Goal: Transaction & Acquisition: Purchase product/service

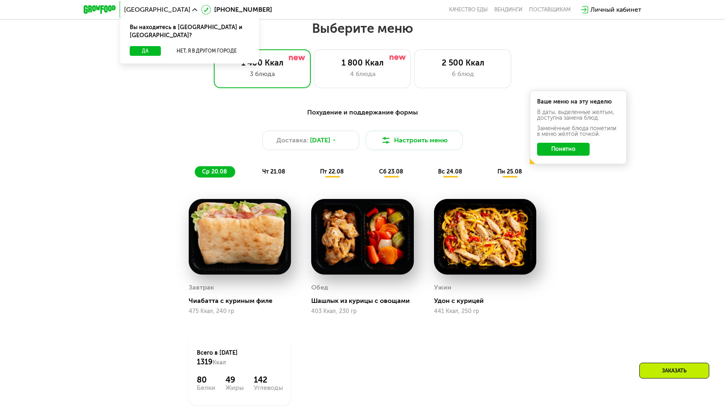
scroll to position [404, 0]
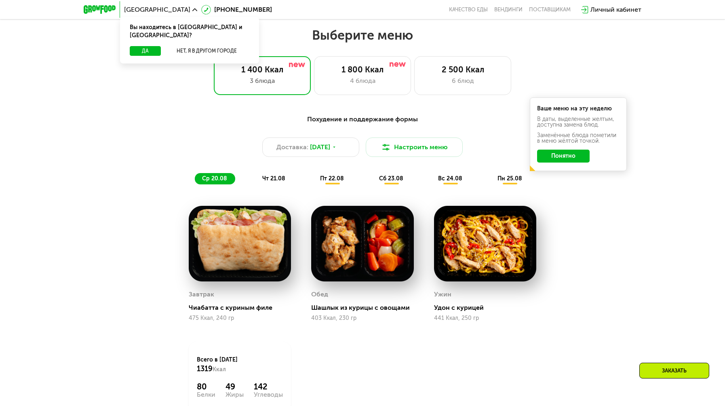
click at [278, 182] on span "чт 21.08" at bounding box center [273, 178] width 23 height 7
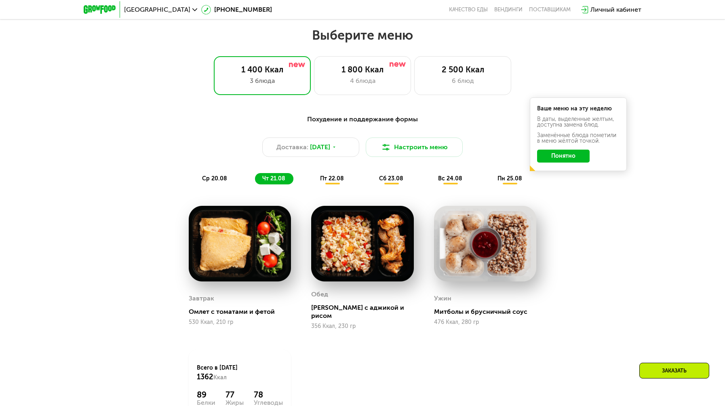
click at [372, 184] on div "пт 22.08" at bounding box center [392, 178] width 40 height 11
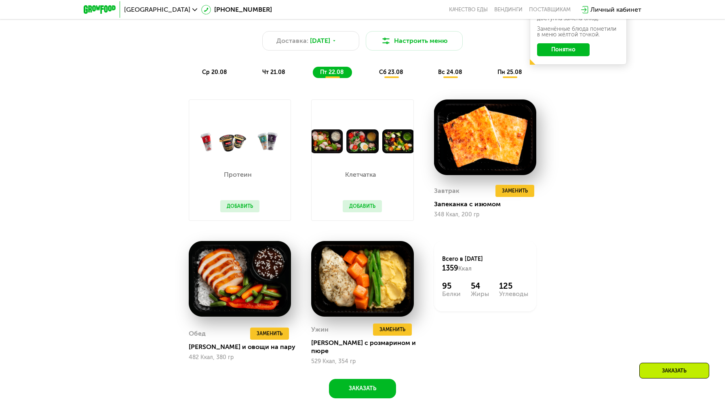
scroll to position [525, 0]
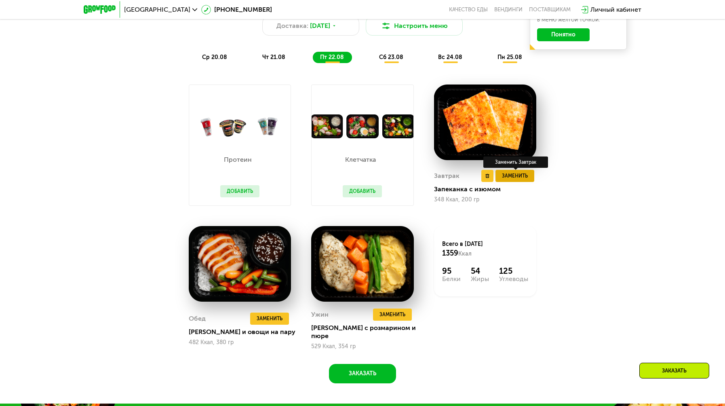
click at [512, 178] on span "Заменить" at bounding box center [515, 176] width 26 height 8
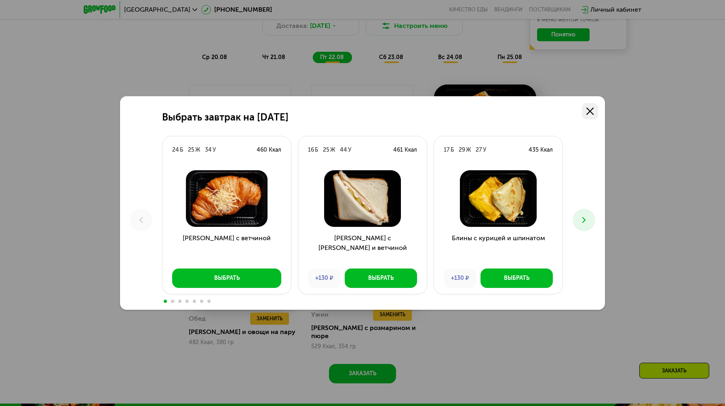
click at [584, 109] on link at bounding box center [590, 111] width 16 height 16
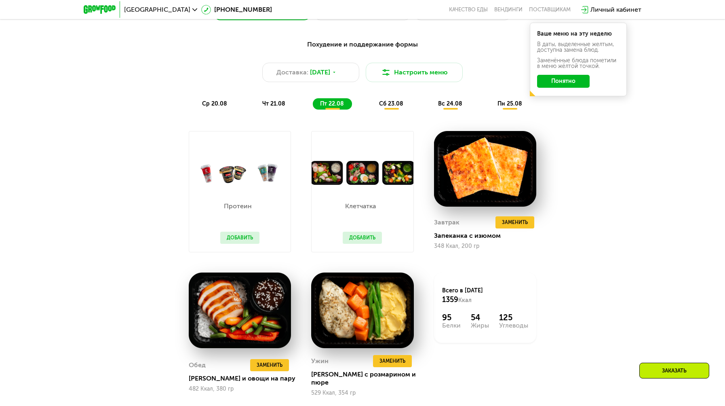
scroll to position [364, 0]
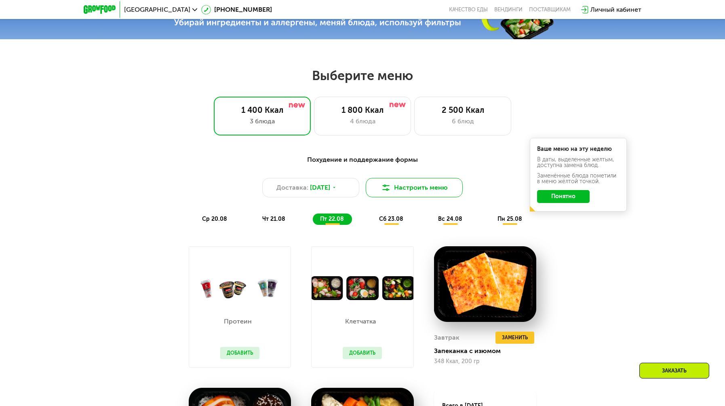
click at [390, 192] on img at bounding box center [386, 188] width 10 height 10
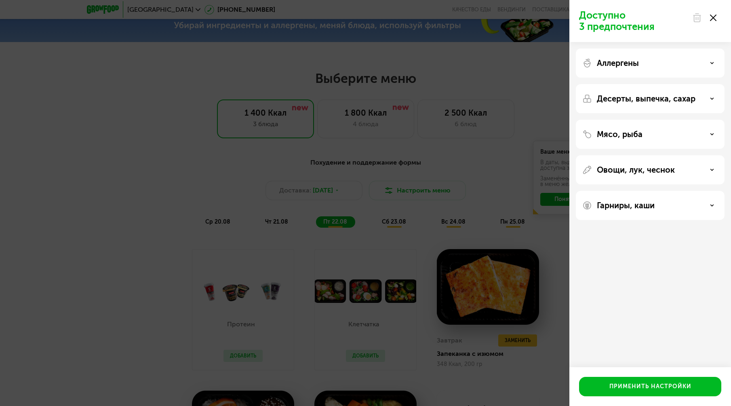
click at [605, 100] on p "Десерты, выпечка, сахар" at bounding box center [646, 99] width 99 height 10
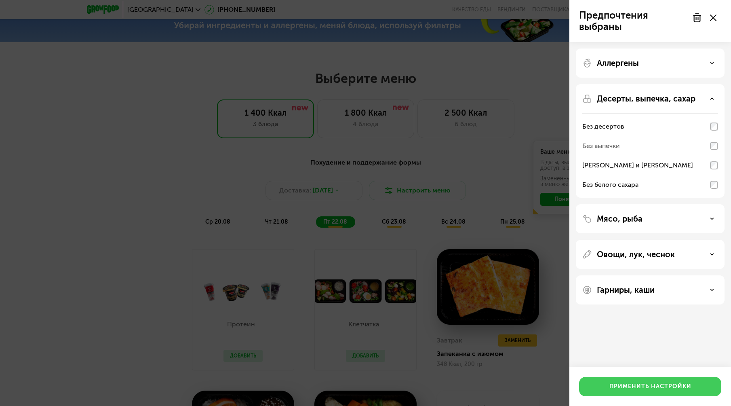
click at [665, 392] on button "Применить настройки" at bounding box center [650, 386] width 142 height 19
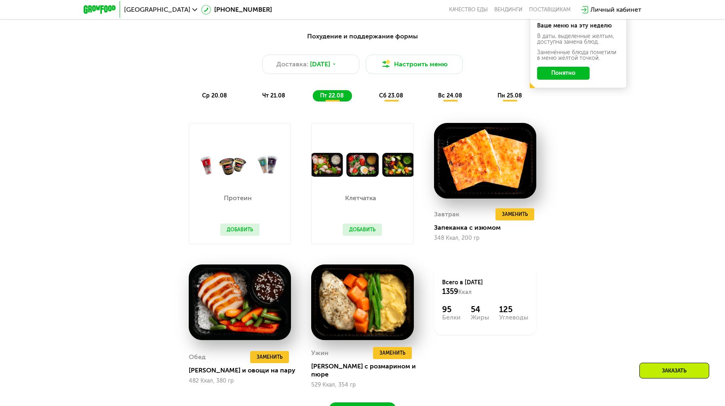
scroll to position [485, 0]
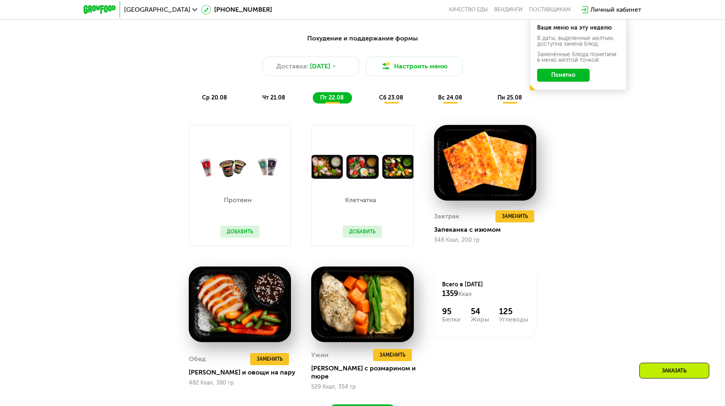
click at [264, 101] on span "чт 21.08" at bounding box center [273, 97] width 23 height 7
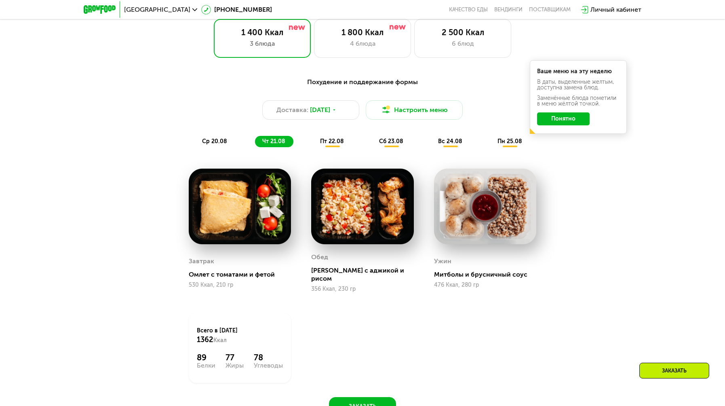
scroll to position [364, 0]
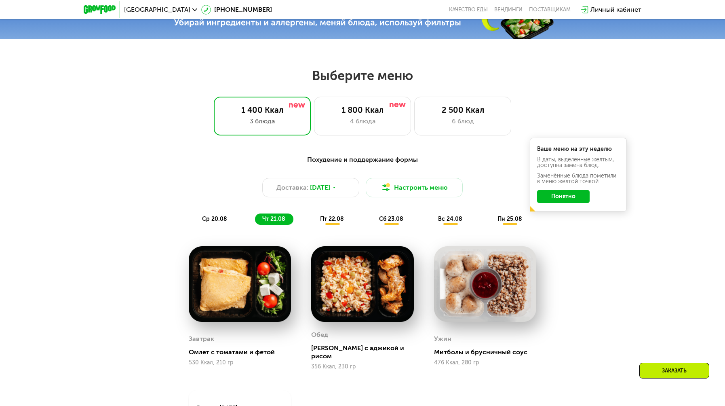
click at [132, 4] on div "[GEOGRAPHIC_DATA]" at bounding box center [160, 9] width 81 height 15
click at [135, 11] on span "[GEOGRAPHIC_DATA]" at bounding box center [157, 9] width 66 height 6
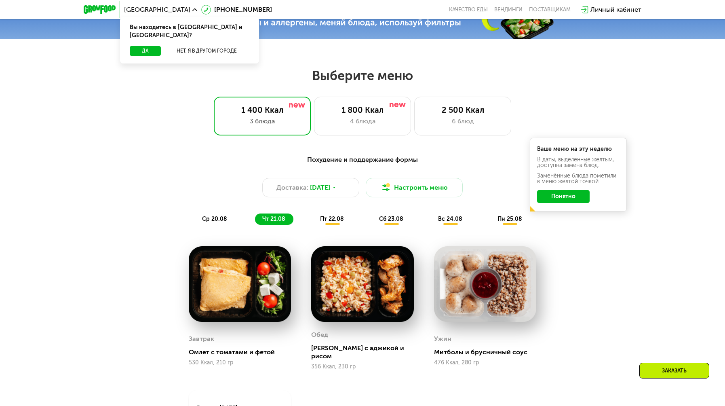
click at [203, 37] on div "Вы находитесь в [GEOGRAPHIC_DATA] и [GEOGRAPHIC_DATA]?" at bounding box center [189, 31] width 139 height 29
click at [205, 46] on button "Нет, я в другом городе" at bounding box center [206, 51] width 85 height 10
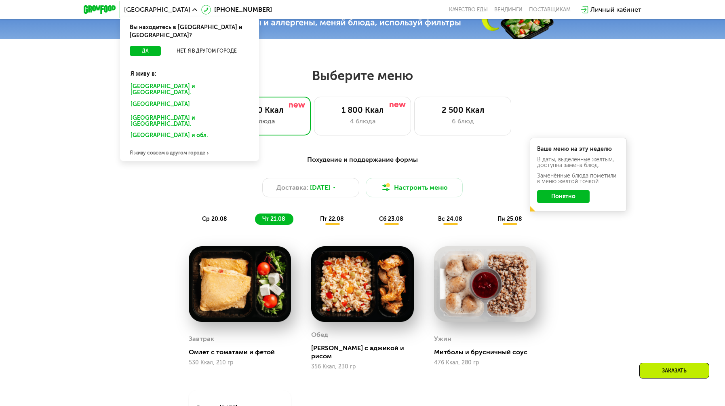
click at [161, 99] on div "[GEOGRAPHIC_DATA] и [GEOGRAPHIC_DATA]." at bounding box center [188, 105] width 126 height 13
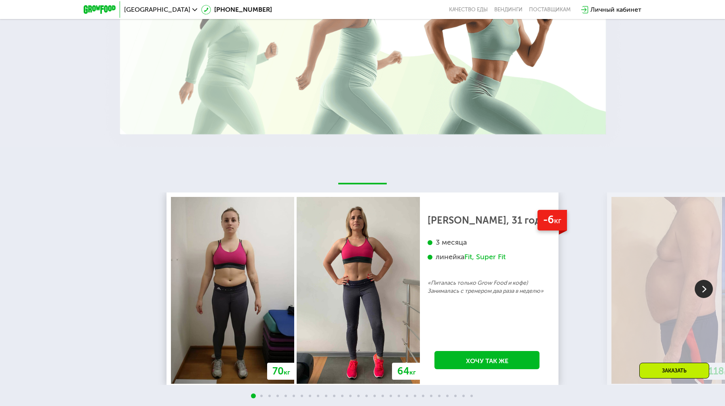
scroll to position [1415, 0]
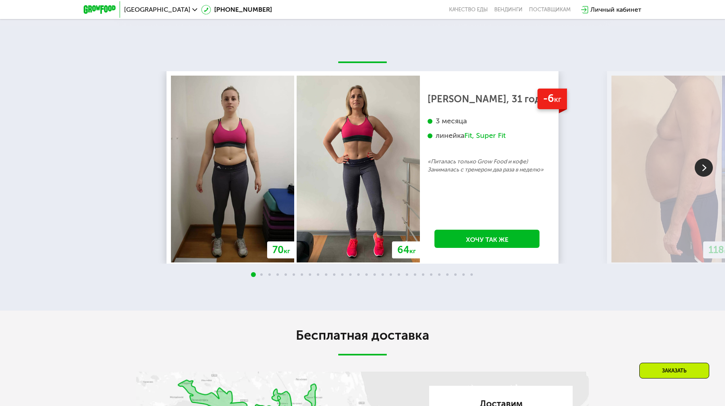
click at [704, 177] on img at bounding box center [704, 167] width 18 height 18
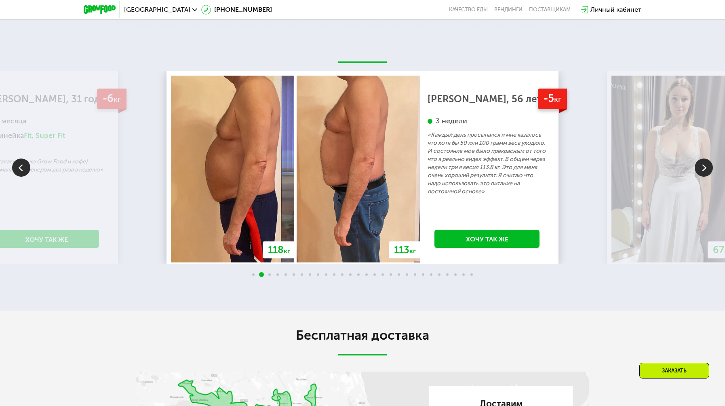
click at [703, 177] on img at bounding box center [704, 167] width 18 height 18
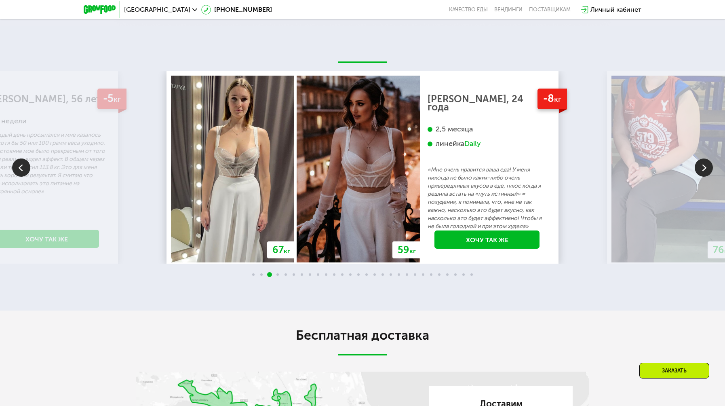
click at [703, 177] on img at bounding box center [704, 167] width 18 height 18
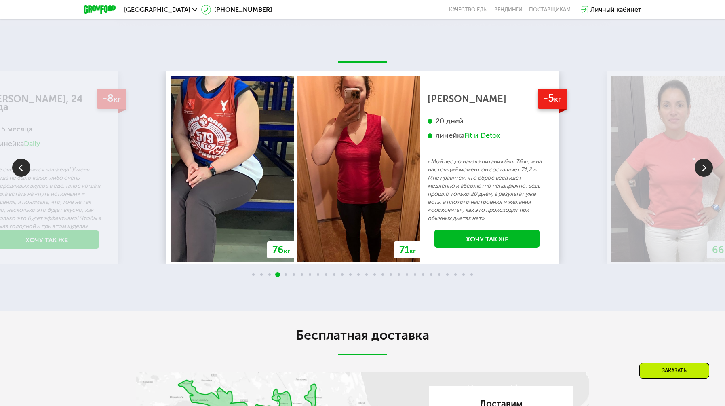
click at [703, 177] on img at bounding box center [704, 167] width 18 height 18
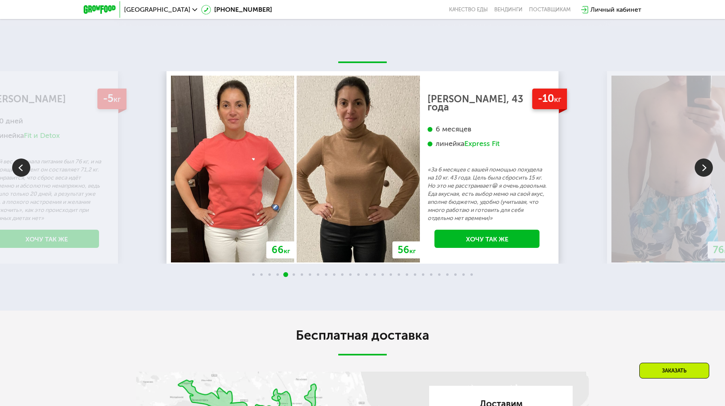
click at [703, 177] on img at bounding box center [704, 167] width 18 height 18
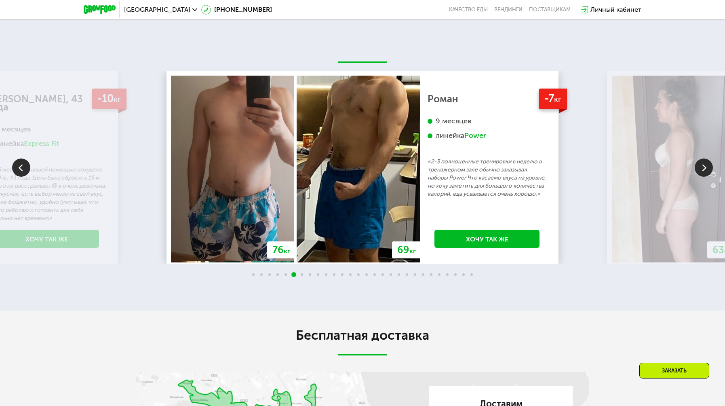
click at [702, 177] on img at bounding box center [704, 167] width 18 height 18
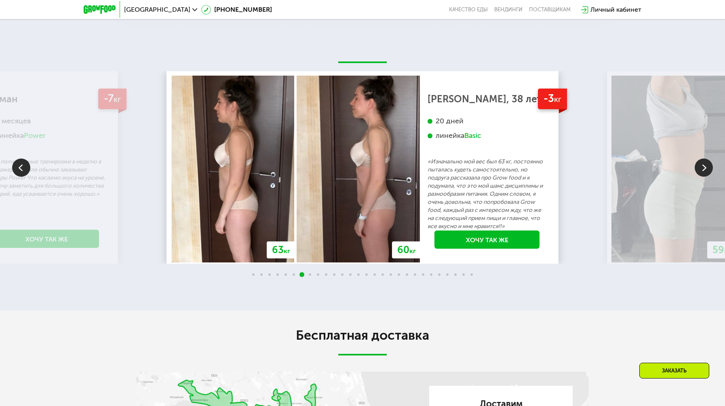
click at [702, 177] on img at bounding box center [704, 167] width 18 height 18
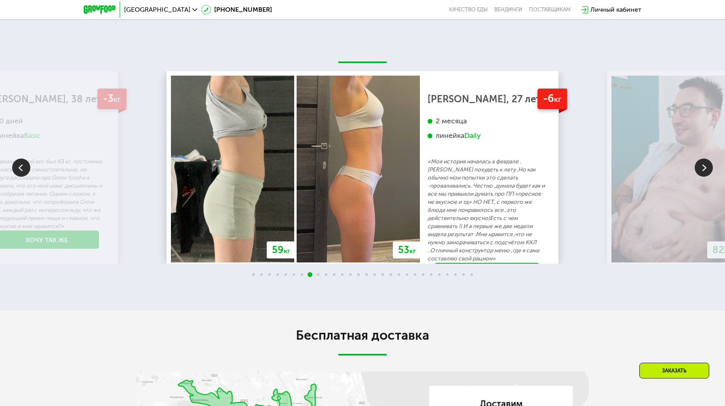
click at [702, 177] on img at bounding box center [704, 167] width 18 height 18
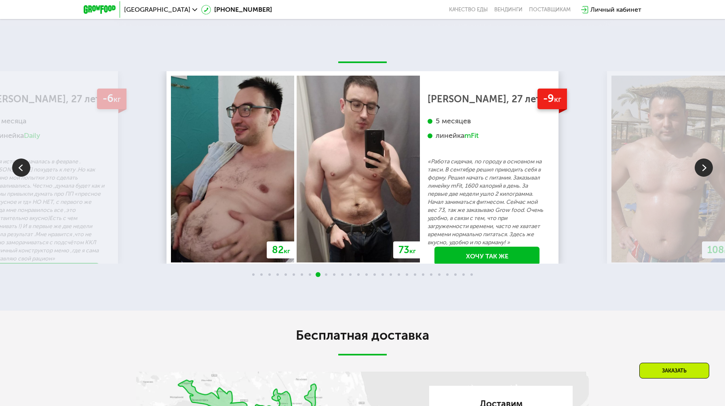
click at [702, 177] on img at bounding box center [704, 167] width 18 height 18
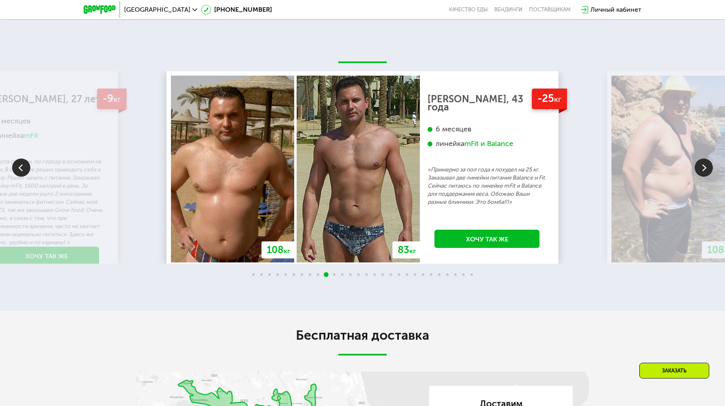
click at [702, 177] on img at bounding box center [704, 167] width 18 height 18
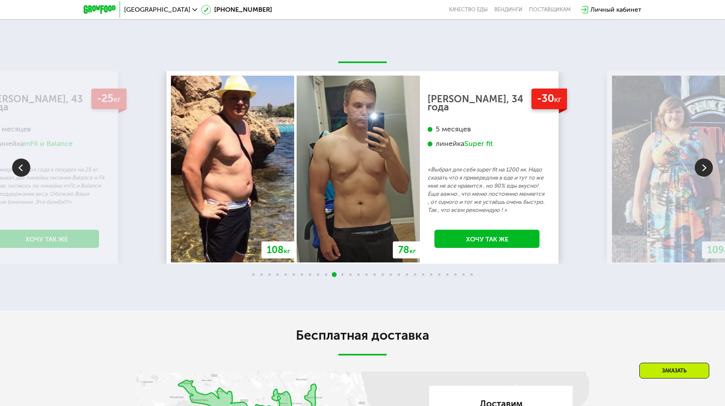
click at [702, 177] on img at bounding box center [704, 167] width 18 height 18
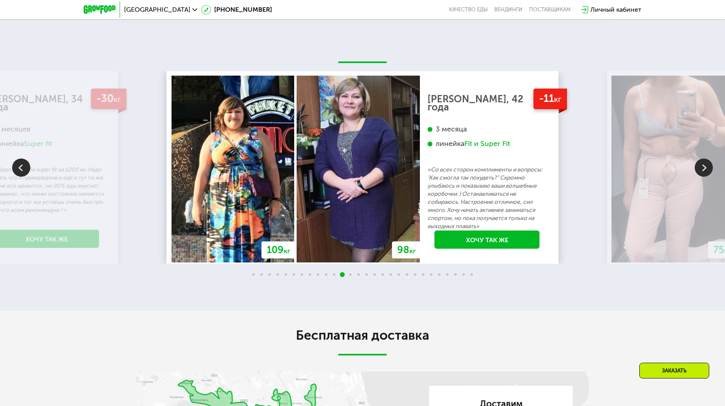
click at [702, 177] on img at bounding box center [704, 167] width 18 height 18
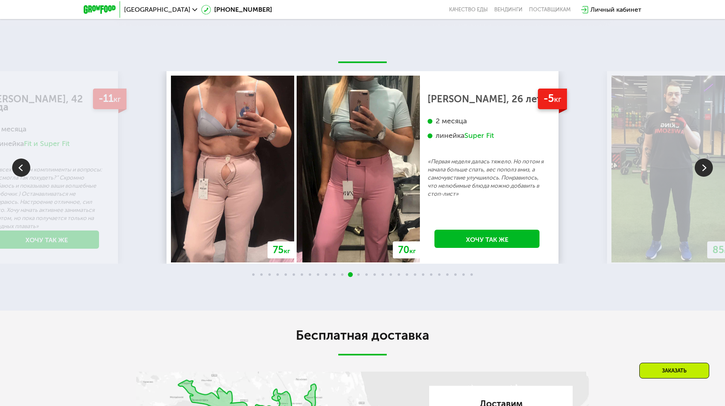
click at [702, 177] on img at bounding box center [704, 167] width 18 height 18
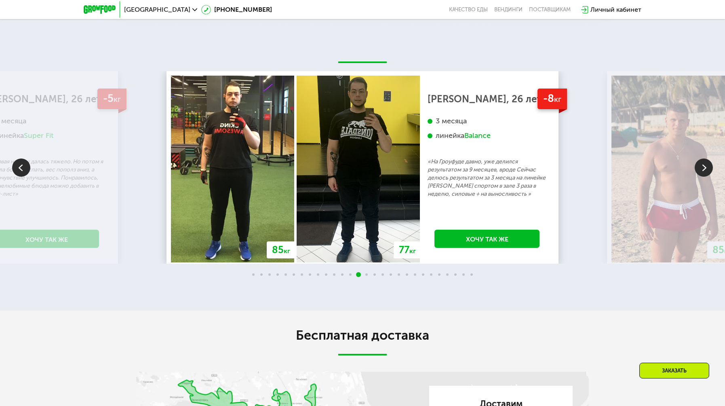
click at [700, 177] on img at bounding box center [704, 167] width 18 height 18
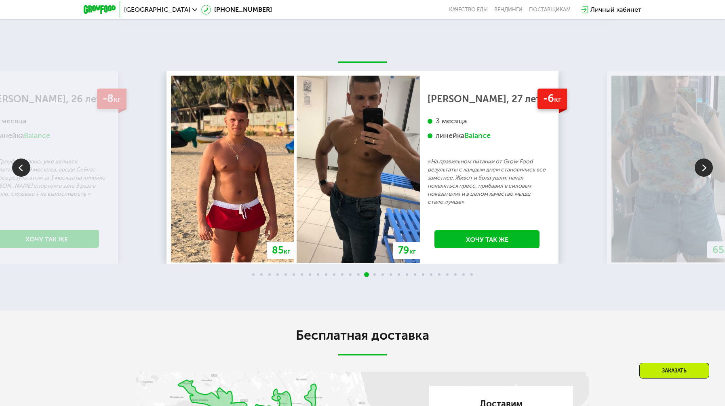
click at [700, 177] on img at bounding box center [704, 167] width 18 height 18
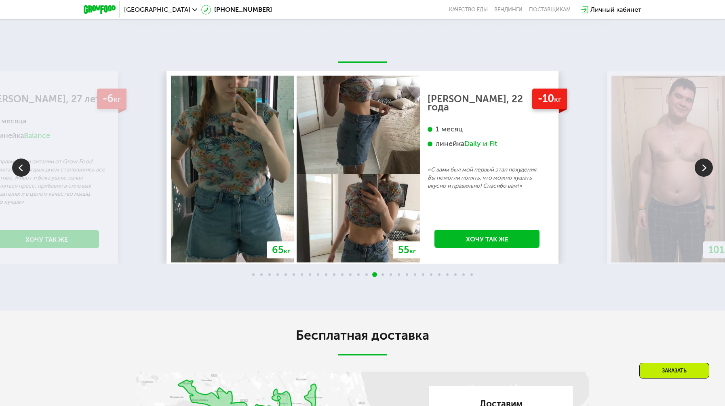
click at [699, 177] on img at bounding box center [704, 167] width 18 height 18
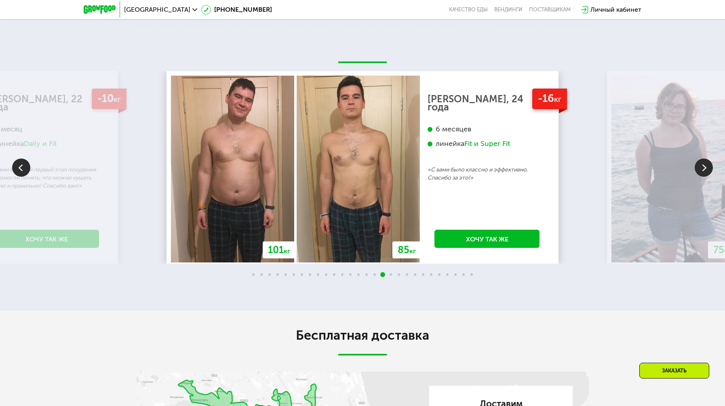
click at [699, 177] on img at bounding box center [704, 167] width 18 height 18
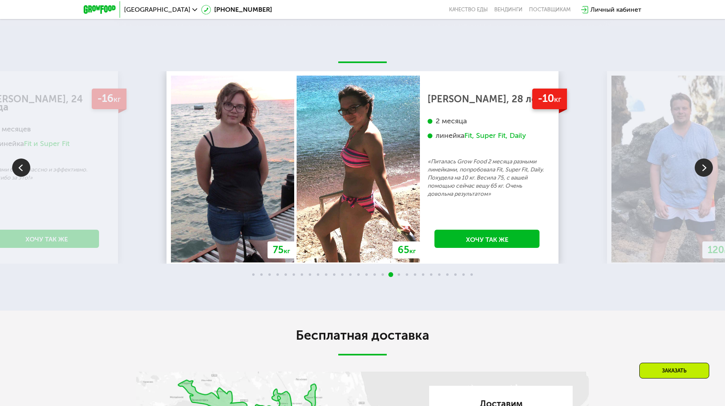
click at [699, 177] on img at bounding box center [704, 167] width 18 height 18
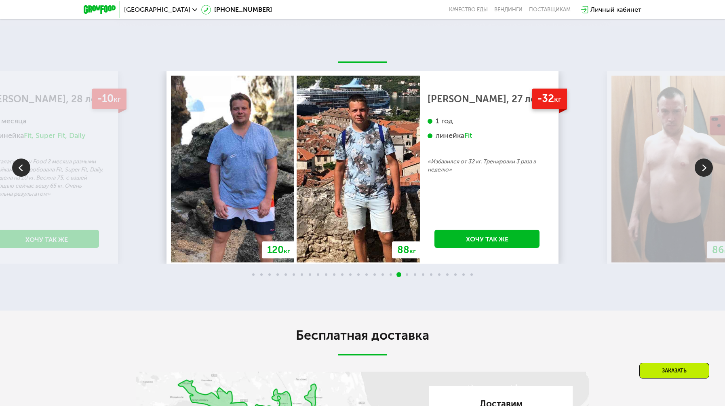
click at [699, 177] on img at bounding box center [704, 167] width 18 height 18
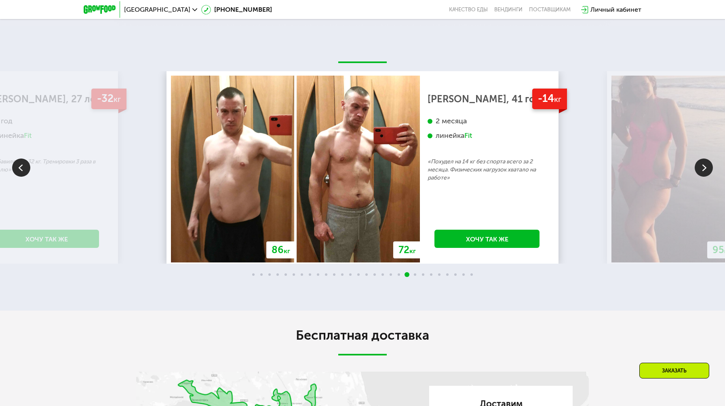
click at [697, 177] on img at bounding box center [704, 167] width 18 height 18
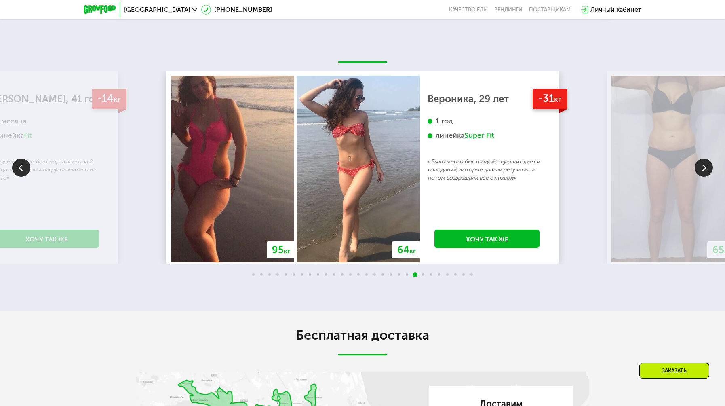
click at [697, 177] on img at bounding box center [704, 167] width 18 height 18
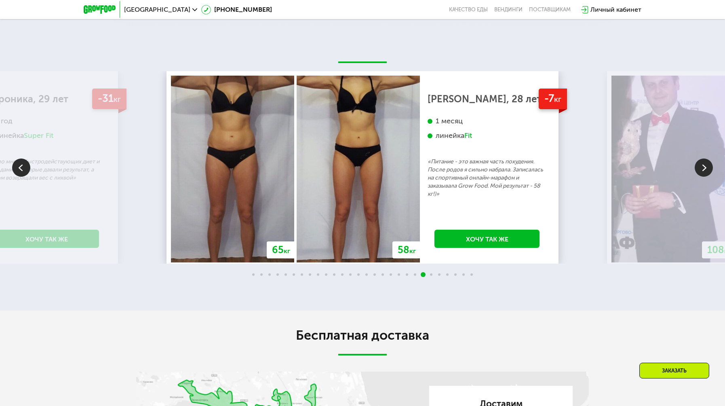
click at [30, 177] on img at bounding box center [21, 167] width 18 height 18
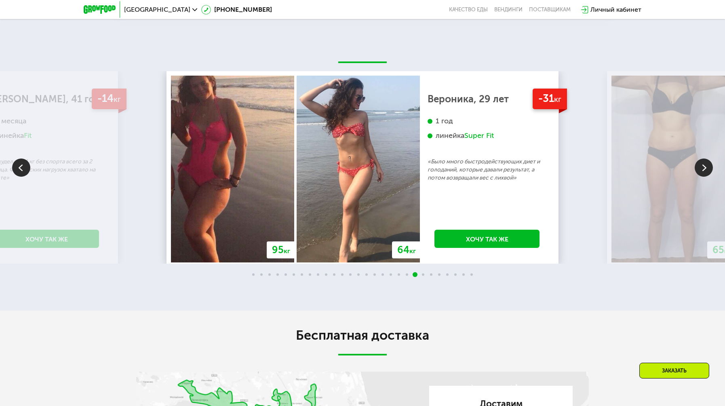
click at [700, 177] on img at bounding box center [704, 167] width 18 height 18
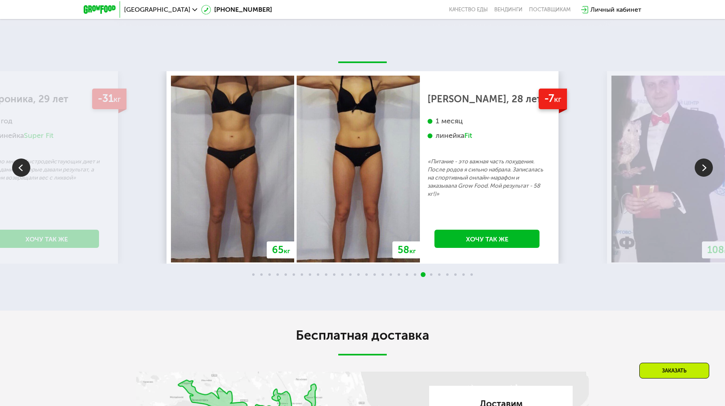
click at [700, 177] on img at bounding box center [704, 167] width 18 height 18
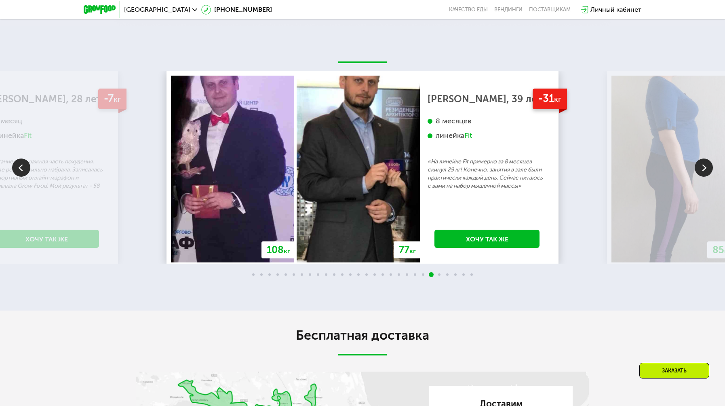
click at [694, 229] on img at bounding box center [672, 169] width 123 height 187
click at [699, 177] on img at bounding box center [704, 167] width 18 height 18
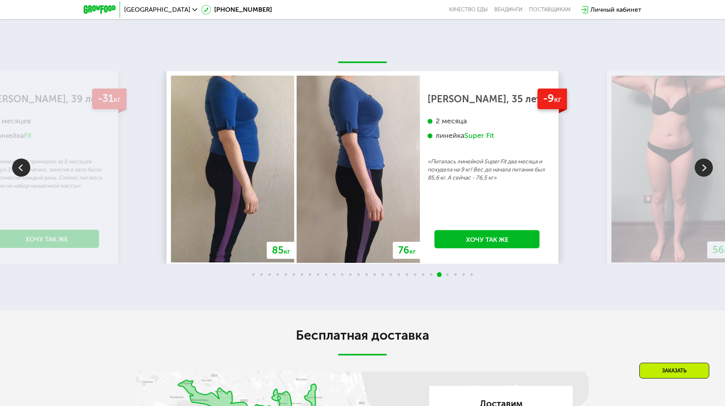
click at [699, 177] on img at bounding box center [704, 167] width 18 height 18
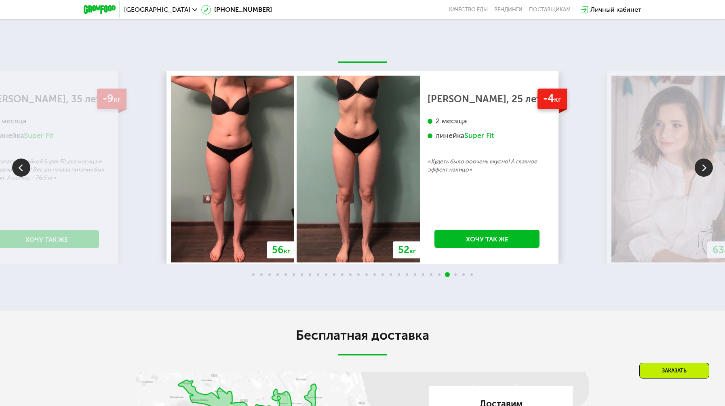
click at [698, 177] on img at bounding box center [704, 167] width 18 height 18
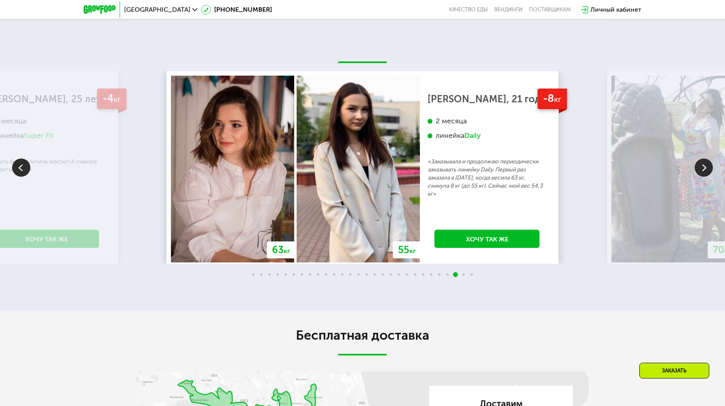
click at [698, 177] on img at bounding box center [704, 167] width 18 height 18
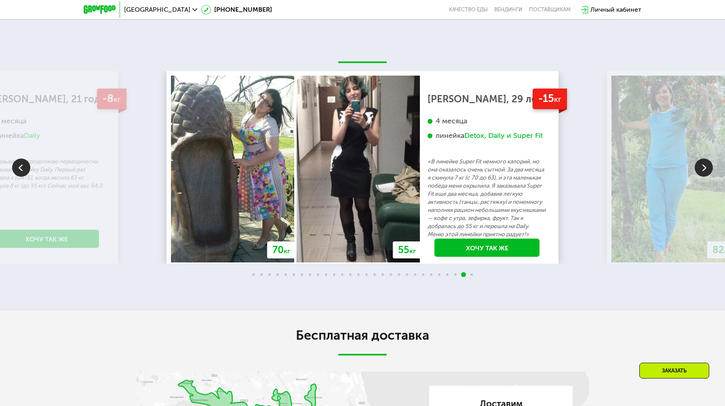
click at [698, 177] on img at bounding box center [704, 167] width 18 height 18
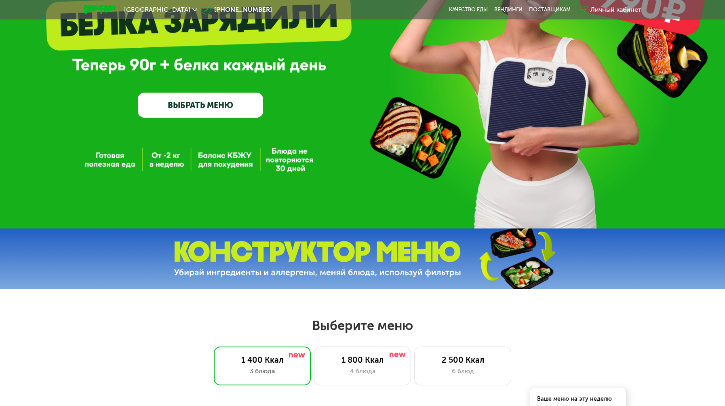
scroll to position [0, 0]
